Goal: Transaction & Acquisition: Purchase product/service

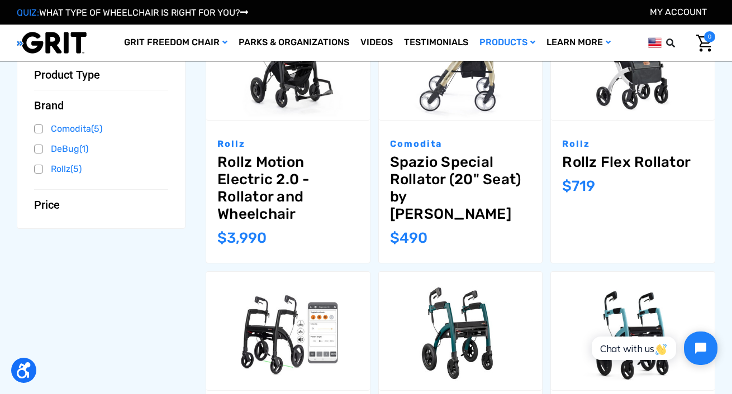
click at [249, 165] on link "Rollz Motion Electric 2.0 - Rollator and Wheelchair" at bounding box center [287, 189] width 141 height 70
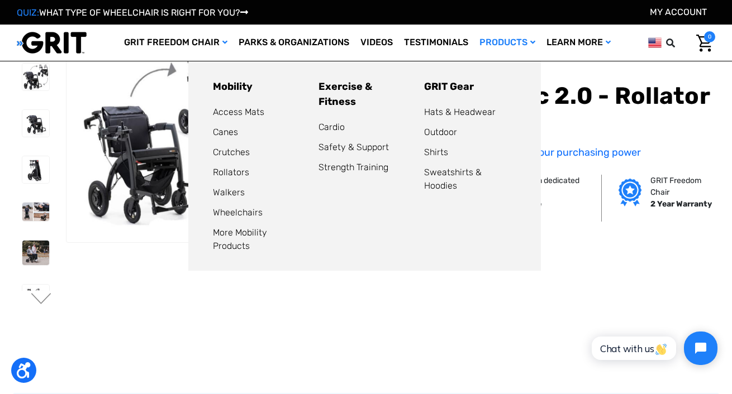
click at [501, 41] on link "Products" at bounding box center [507, 43] width 67 height 36
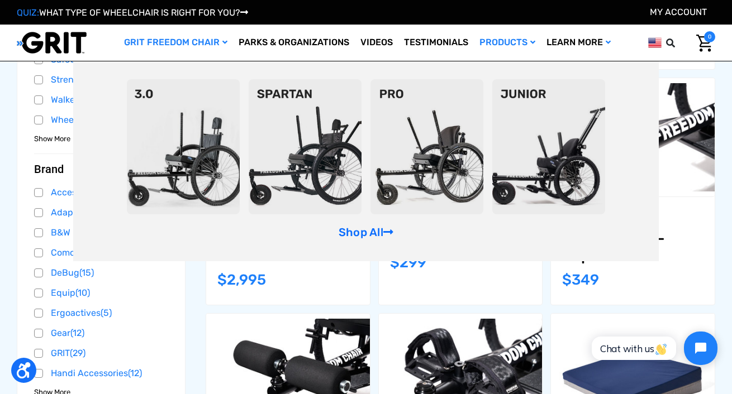
scroll to position [383, 0]
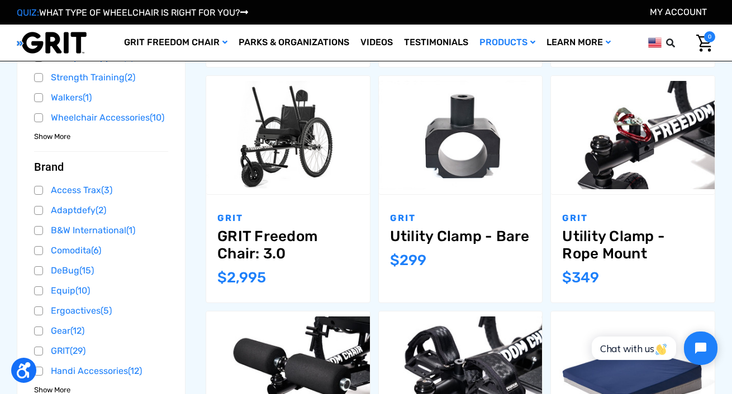
click at [675, 232] on link "Utility Clamp - Rope Mount" at bounding box center [632, 245] width 141 height 35
